Goal: Check status: Check status

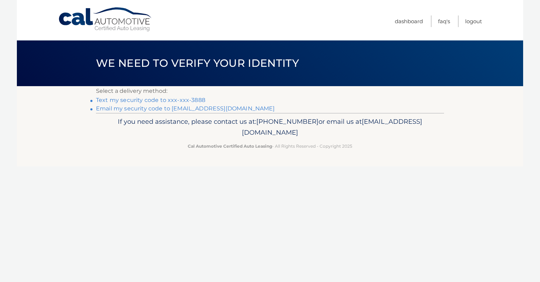
click at [177, 109] on link "Email my security code to d**@justdropped.com" at bounding box center [185, 108] width 179 height 7
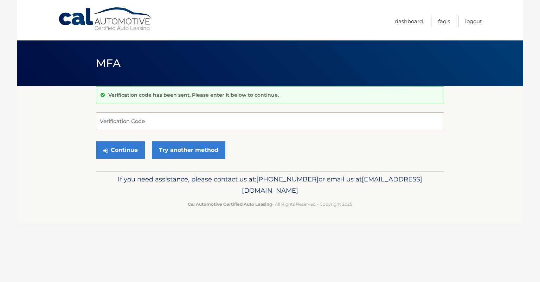
paste input "821076"
type input "821076"
click at [126, 153] on button "Continue" at bounding box center [120, 150] width 49 height 18
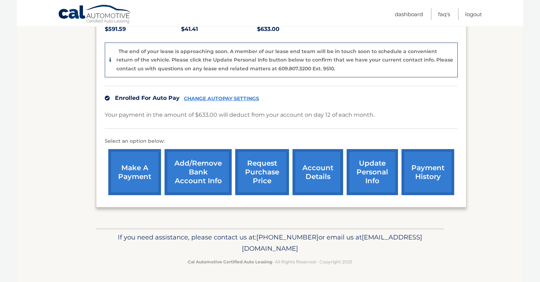
scroll to position [186, 0]
click at [401, 165] on link "payment history" at bounding box center [427, 172] width 53 height 46
click at [243, 168] on link "request purchase price" at bounding box center [262, 172] width 54 height 46
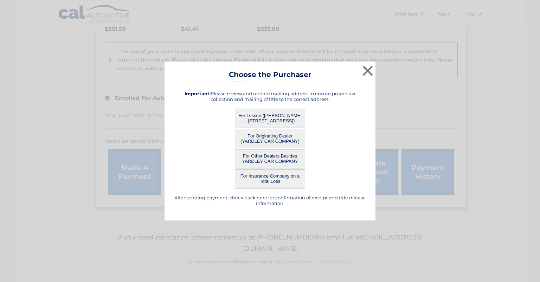
click at [245, 115] on button "For Lessee (DANIEL RUBIN - 2211 SW 102ND DR, , DAVIE, FL 33324)" at bounding box center [270, 118] width 70 height 19
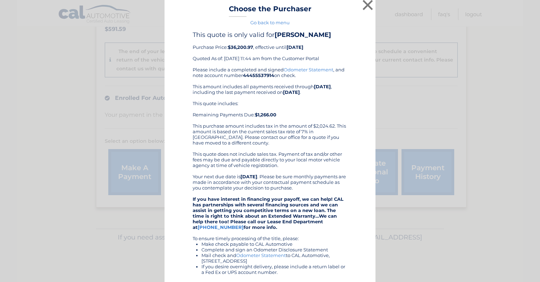
scroll to position [0, 0]
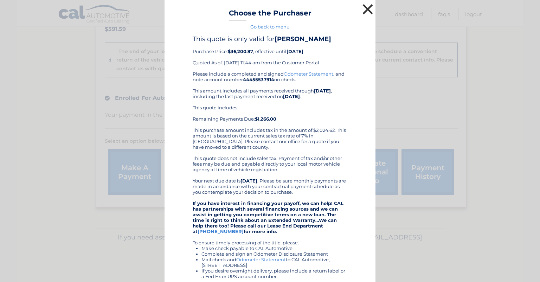
click at [364, 9] on button "×" at bounding box center [368, 9] width 14 height 14
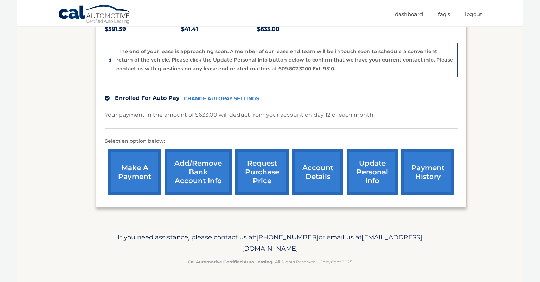
click at [402, 166] on link "payment history" at bounding box center [427, 172] width 53 height 46
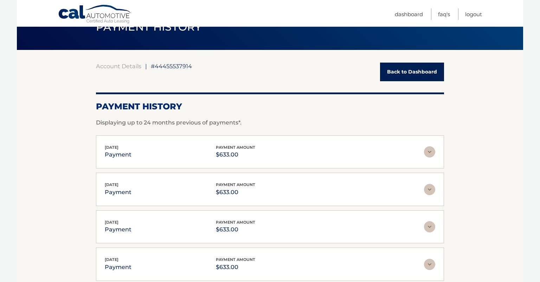
scroll to position [30, 0]
